Goal: Transaction & Acquisition: Purchase product/service

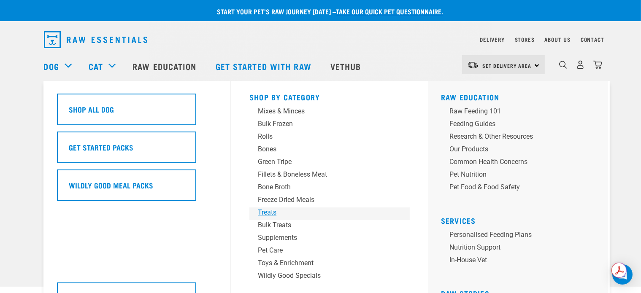
click at [265, 212] on div "Treats" at bounding box center [324, 212] width 132 height 10
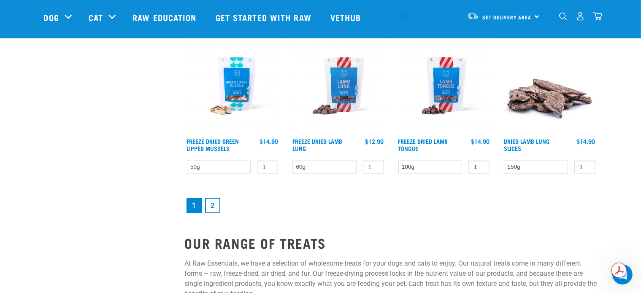
scroll to position [1181, 0]
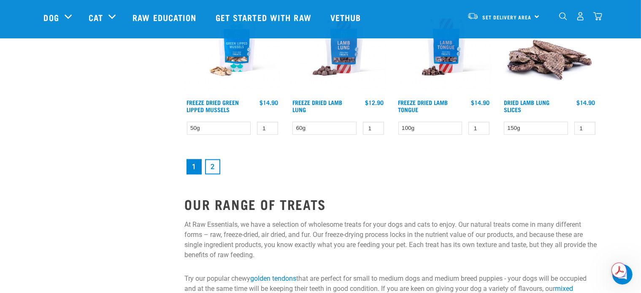
click at [213, 165] on link "2" at bounding box center [212, 166] width 15 height 15
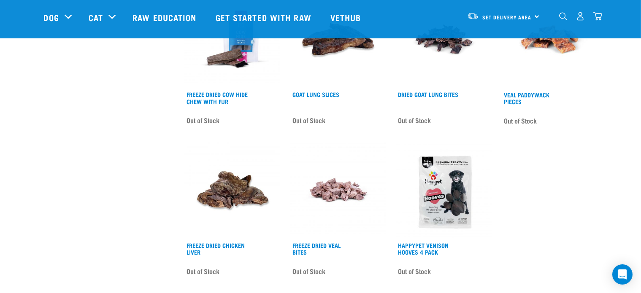
scroll to position [1012, 0]
